Goal: Task Accomplishment & Management: Complete application form

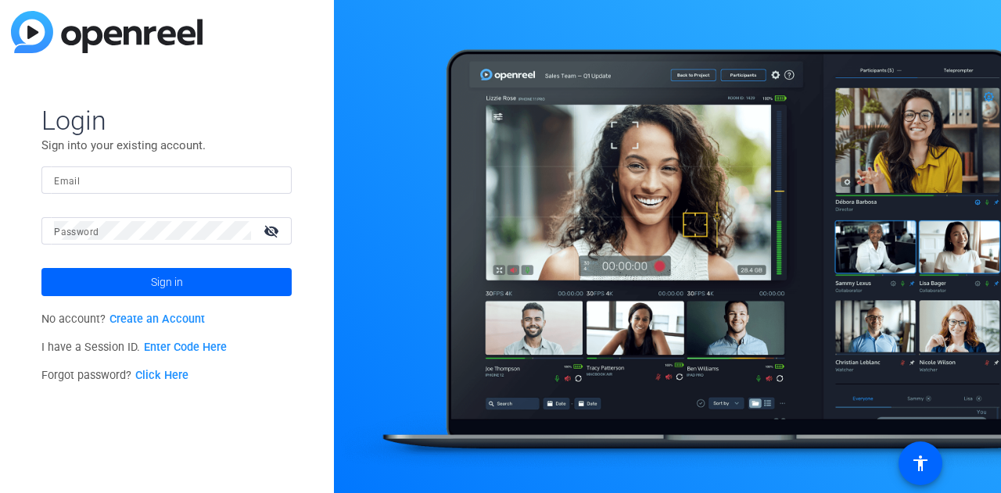
click at [170, 321] on link "Create an Account" at bounding box center [156, 319] width 95 height 13
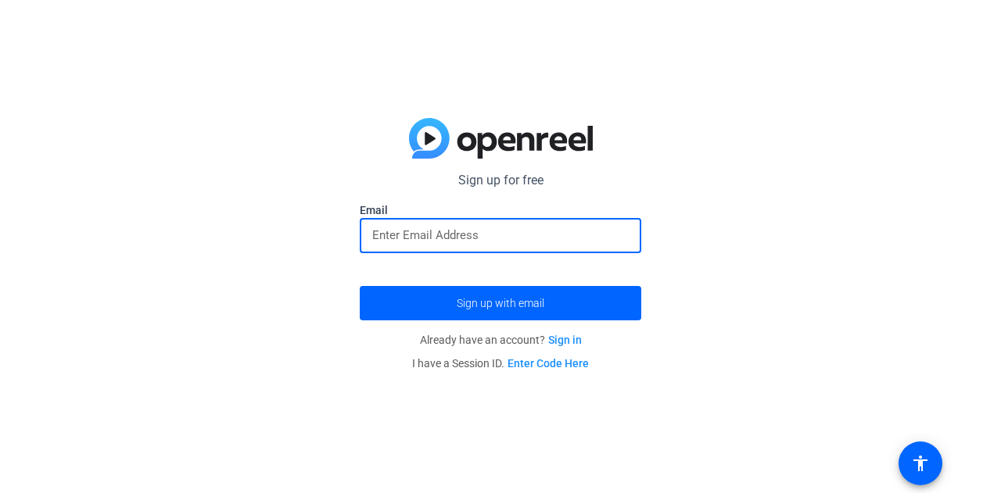
click at [424, 238] on input "email" at bounding box center [500, 235] width 256 height 19
type input "[EMAIL_ADDRESS][DOMAIN_NAME]"
click at [360, 286] on button "Sign up with email" at bounding box center [500, 303] width 281 height 34
